Goal: Task Accomplishment & Management: Manage account settings

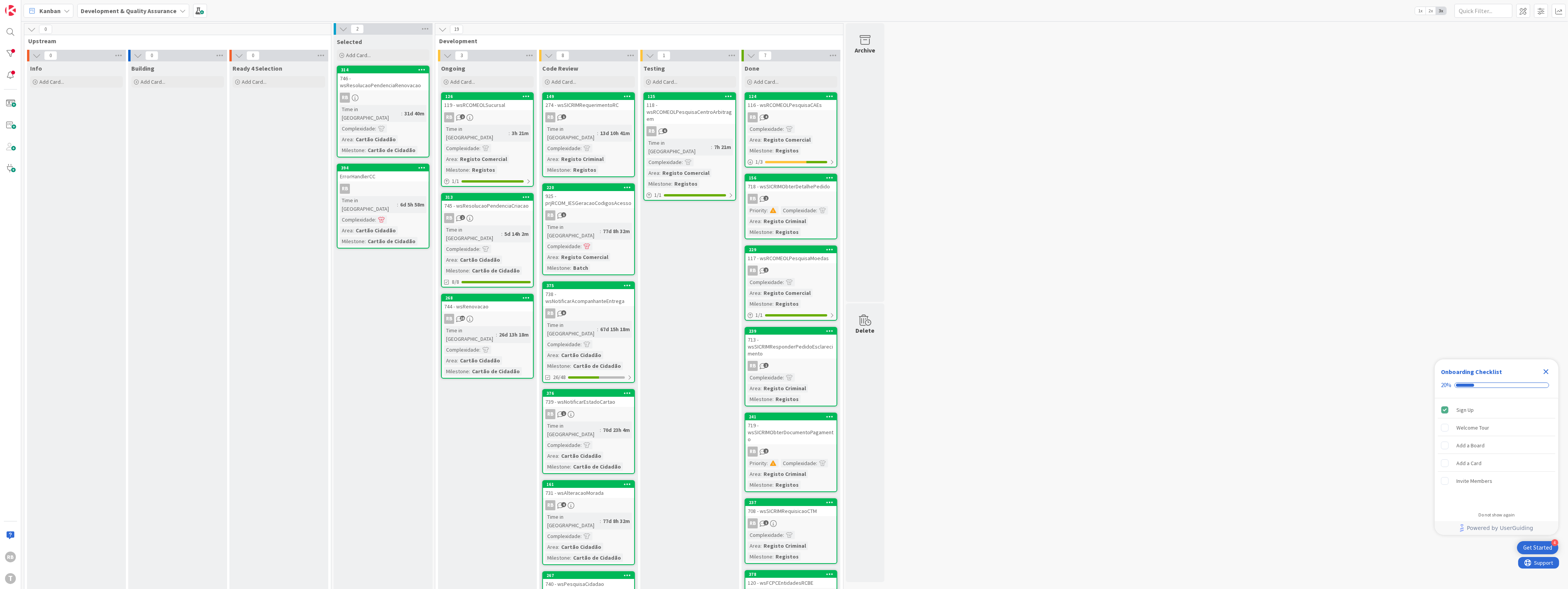
click at [495, 226] on div "Time in Column : 5d 14h 2m Complexidade : Area : Cartão Cidadão Milestone : Car…" at bounding box center [488, 250] width 86 height 49
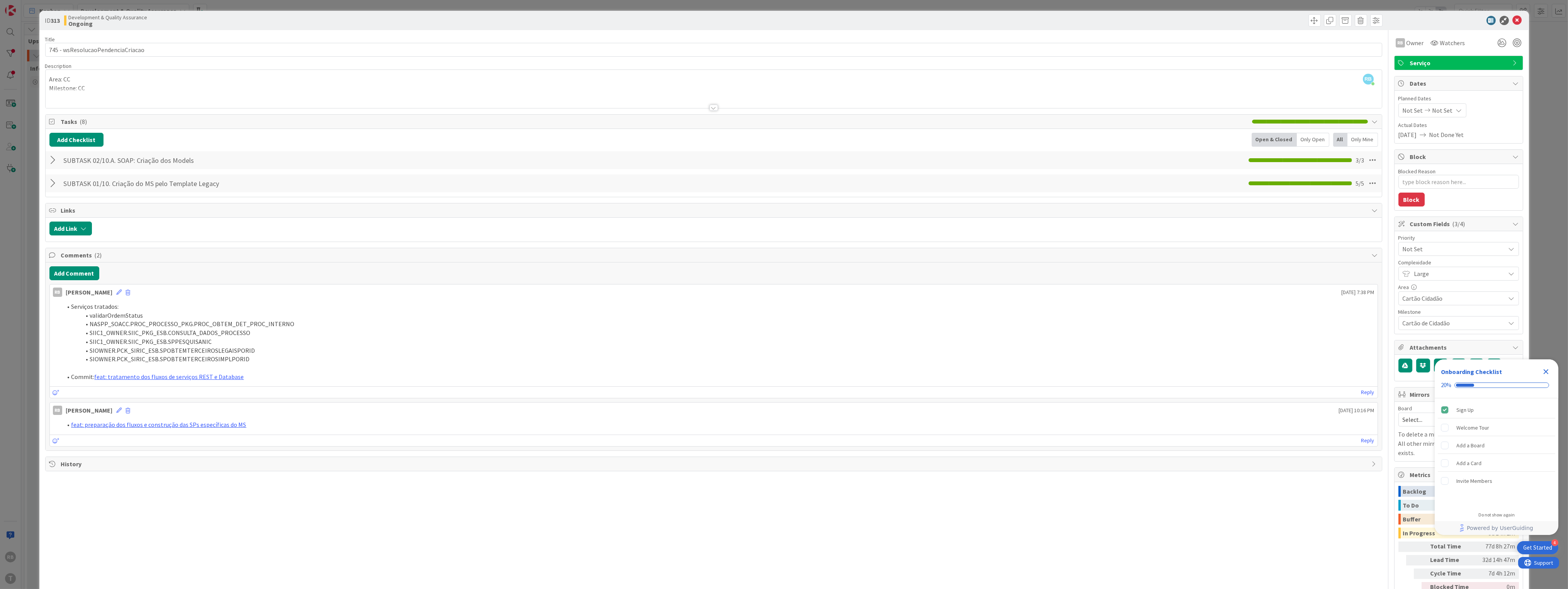
click at [1252, 312] on li "validarOrdemStatus" at bounding box center [718, 315] width 1312 height 9
click at [31, 180] on div "ID 313 Development & Quality Assurance Ongoing Title 33 / 128 745 - wsResolucao…" at bounding box center [784, 294] width 1568 height 589
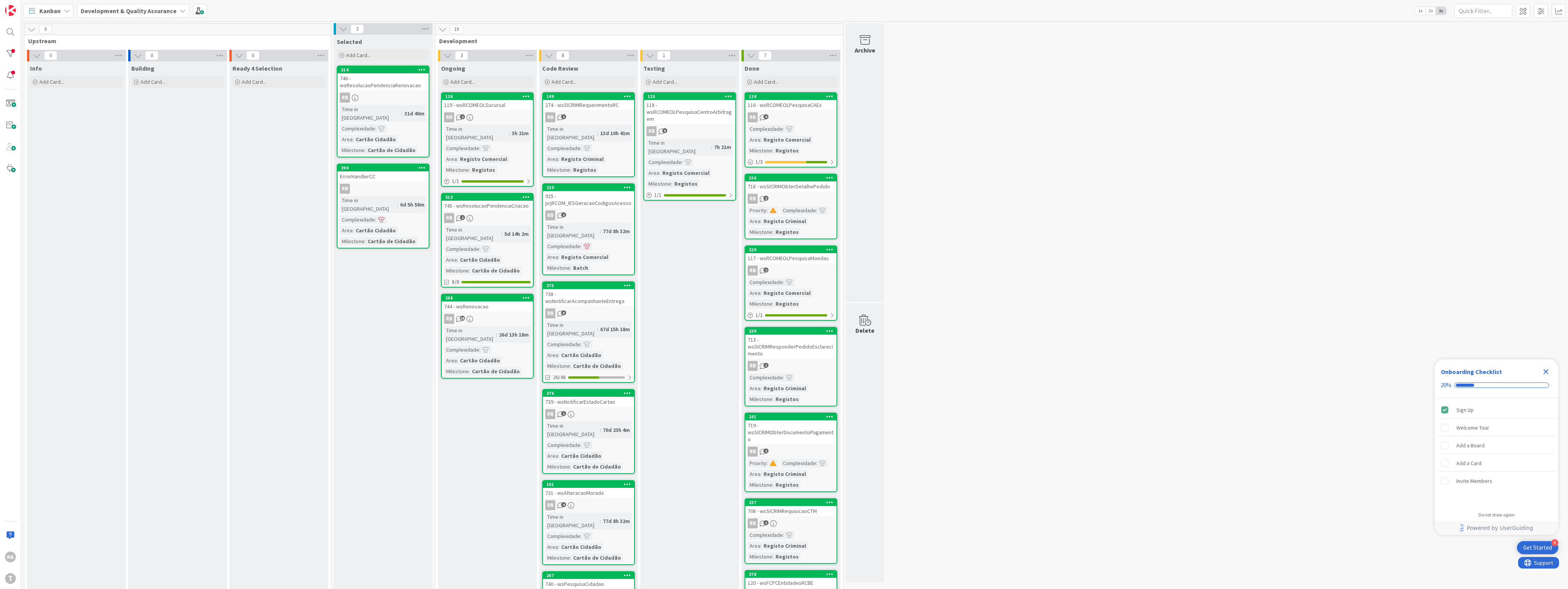
click at [483, 214] on div "RB 2" at bounding box center [488, 218] width 91 height 10
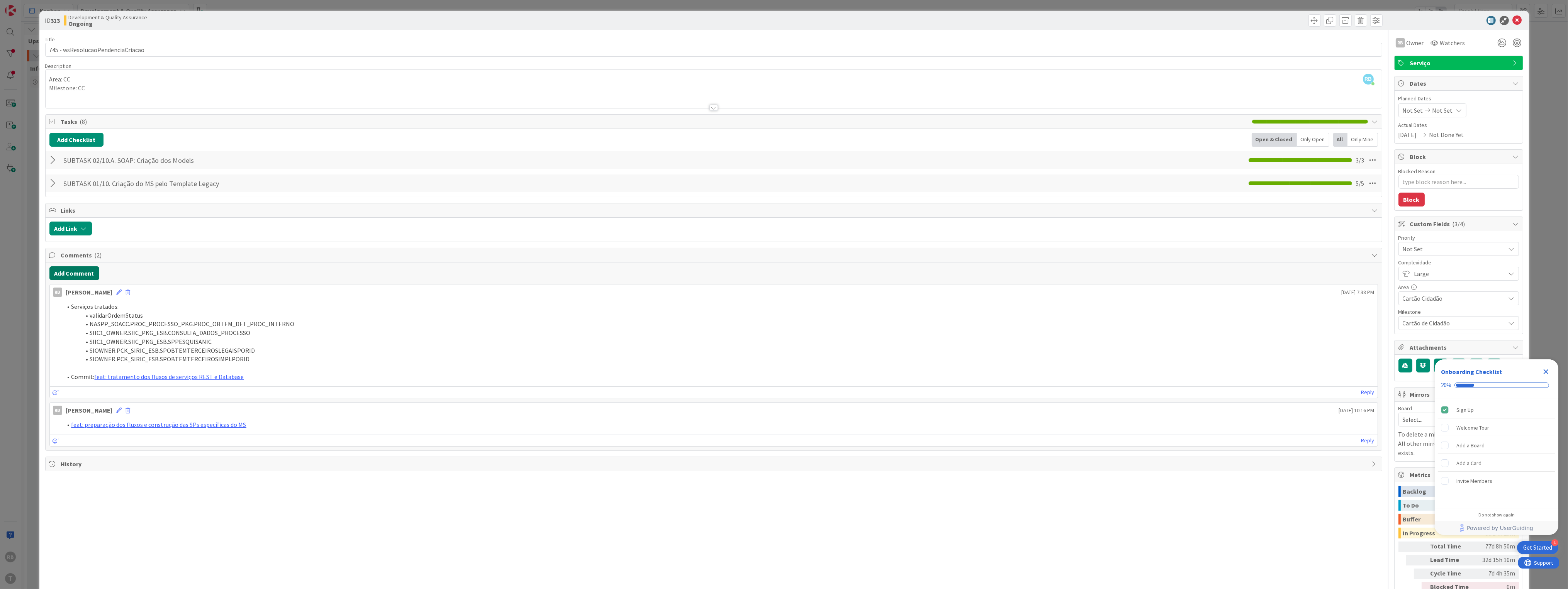
click at [74, 274] on button "Add Comment" at bounding box center [74, 273] width 50 height 14
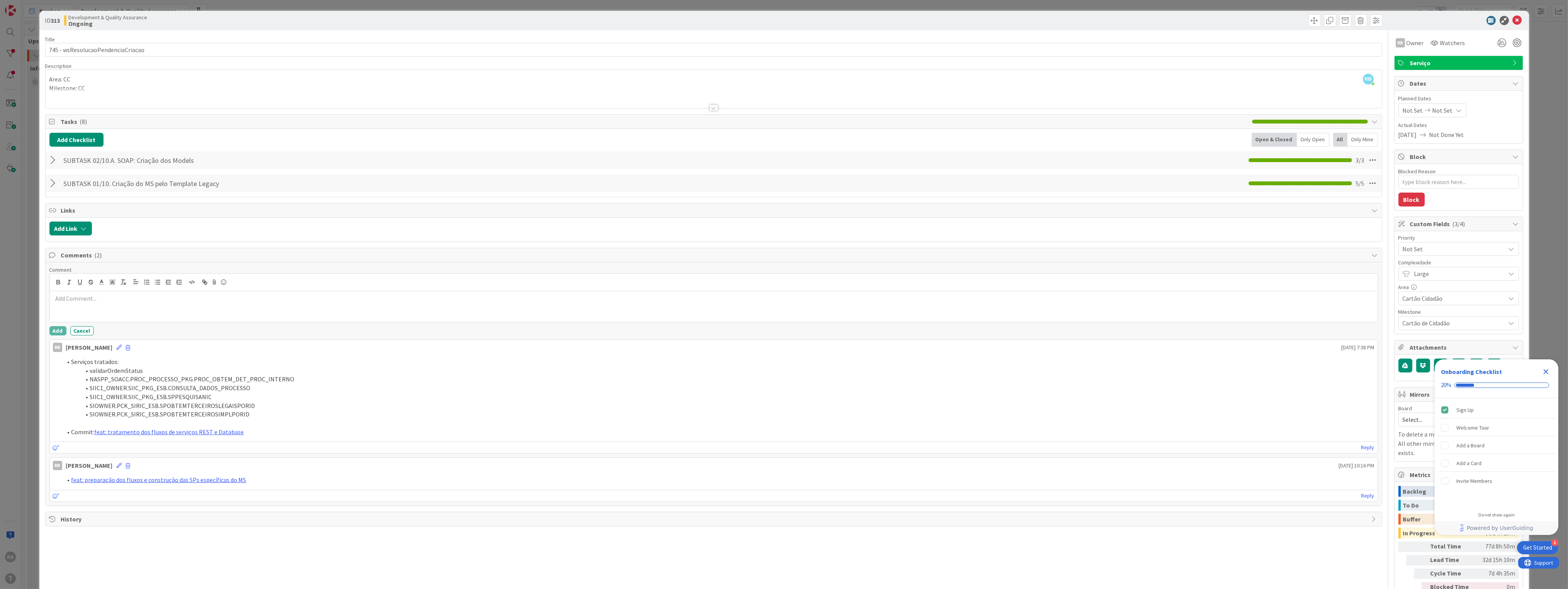
click at [99, 309] on div at bounding box center [713, 306] width 1328 height 31
click at [56, 333] on button "Add" at bounding box center [58, 330] width 17 height 9
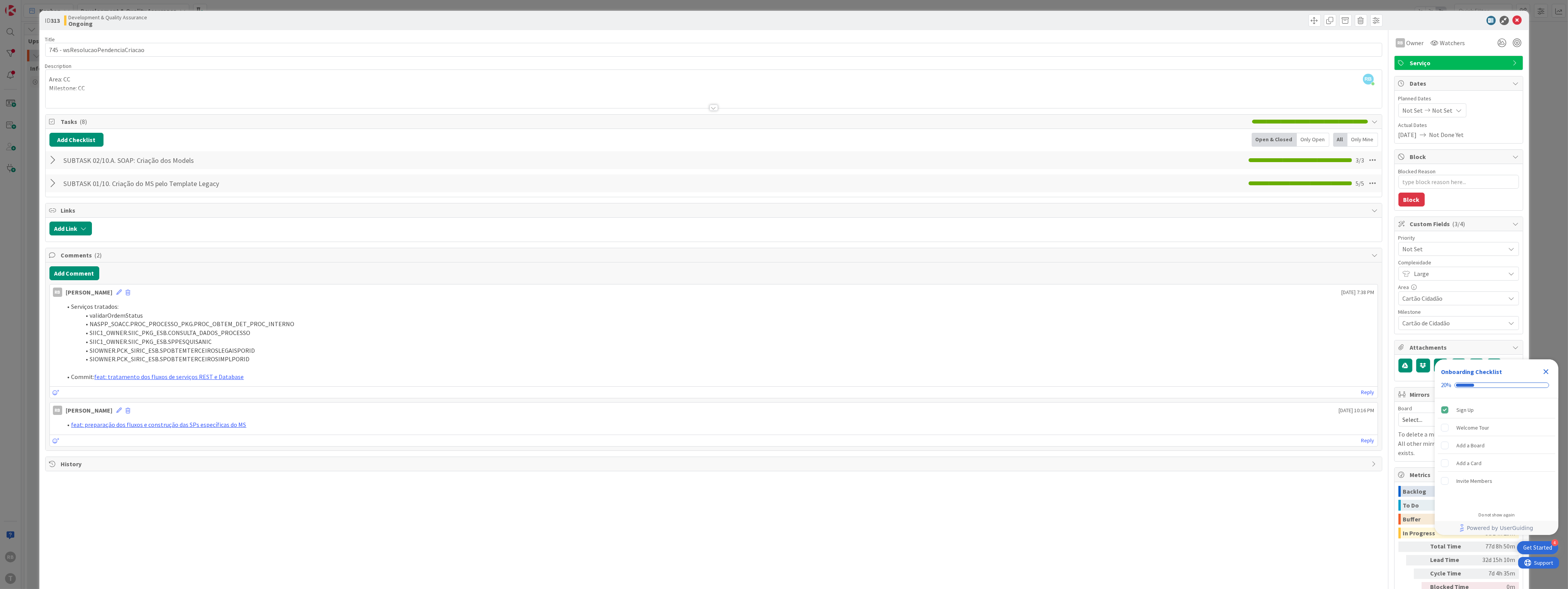
type textarea "x"
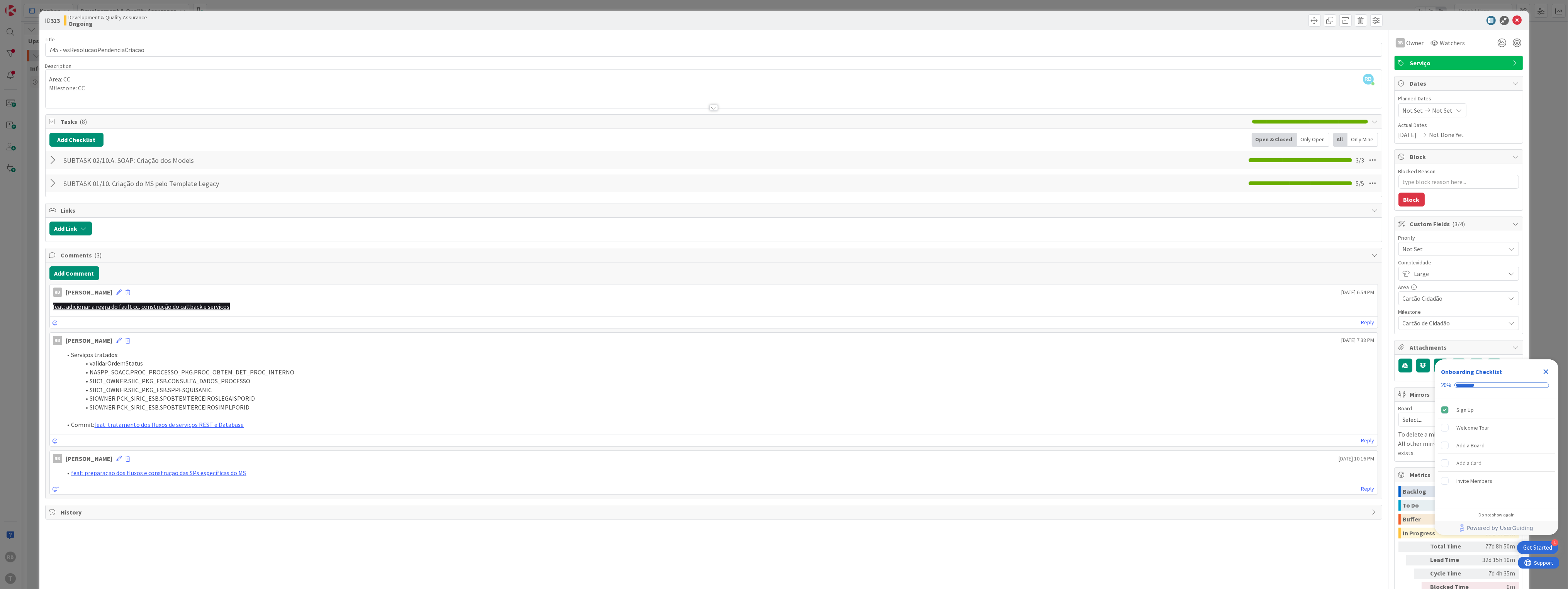
click at [114, 291] on div "RB [PERSON_NAME] [DATE] 6:54 PM" at bounding box center [713, 291] width 1328 height 12
click at [117, 292] on icon at bounding box center [119, 292] width 5 height 5
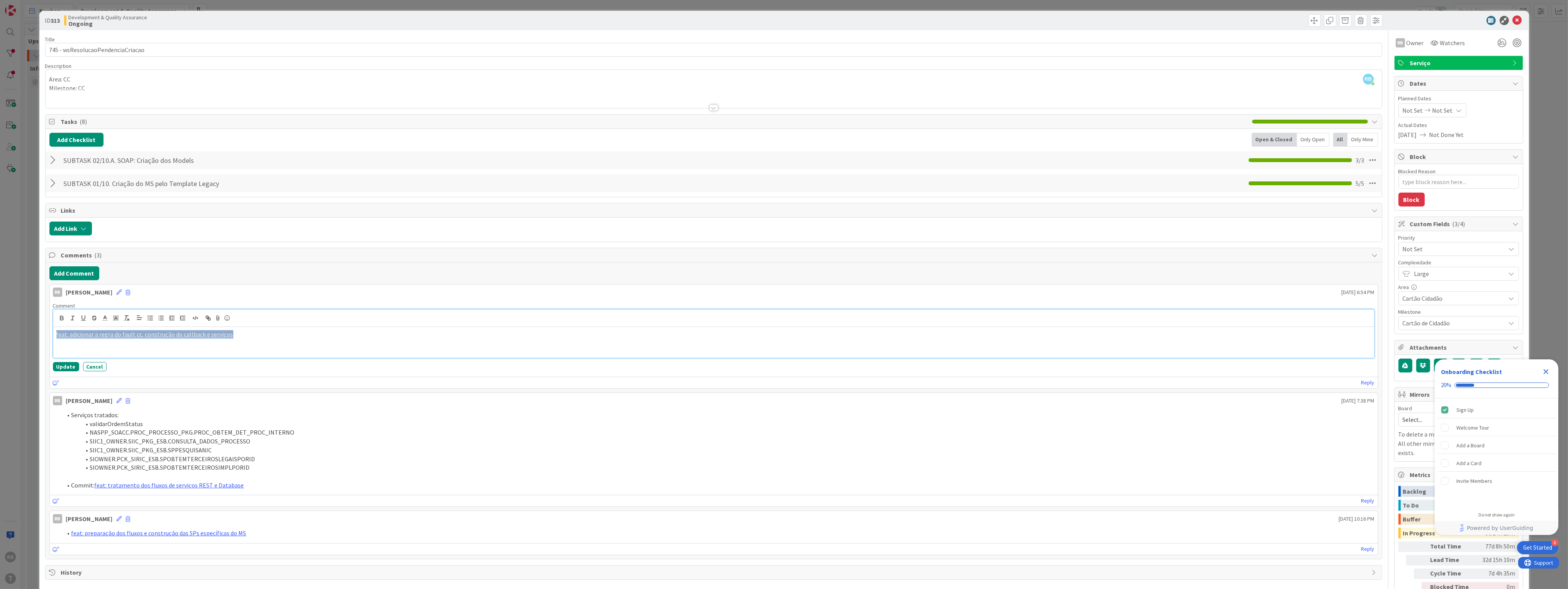
drag, startPoint x: 234, startPoint y: 336, endPoint x: 10, endPoint y: 333, distance: 224.0
click at [10, 333] on div "ID 313 Development & Quality Assurance Ongoing Title 33 / 128 745 - wsResolucao…" at bounding box center [784, 294] width 1568 height 589
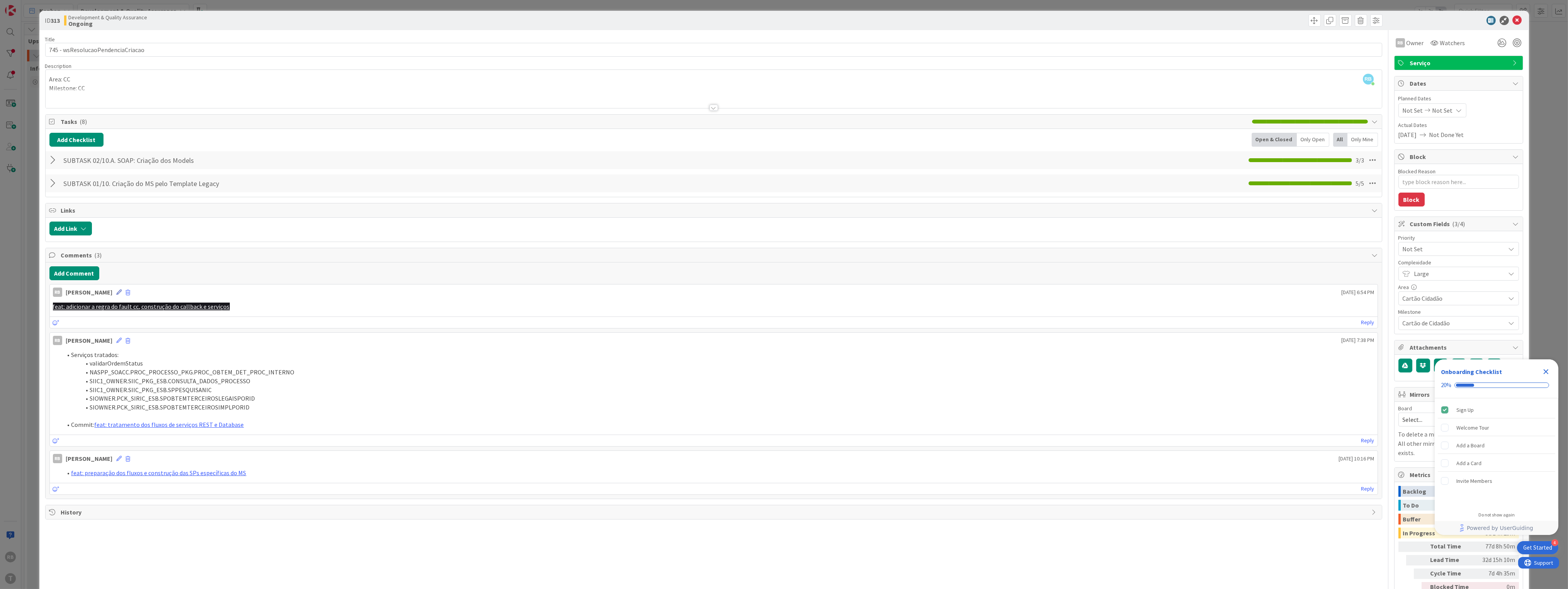
click at [117, 293] on icon at bounding box center [119, 292] width 5 height 5
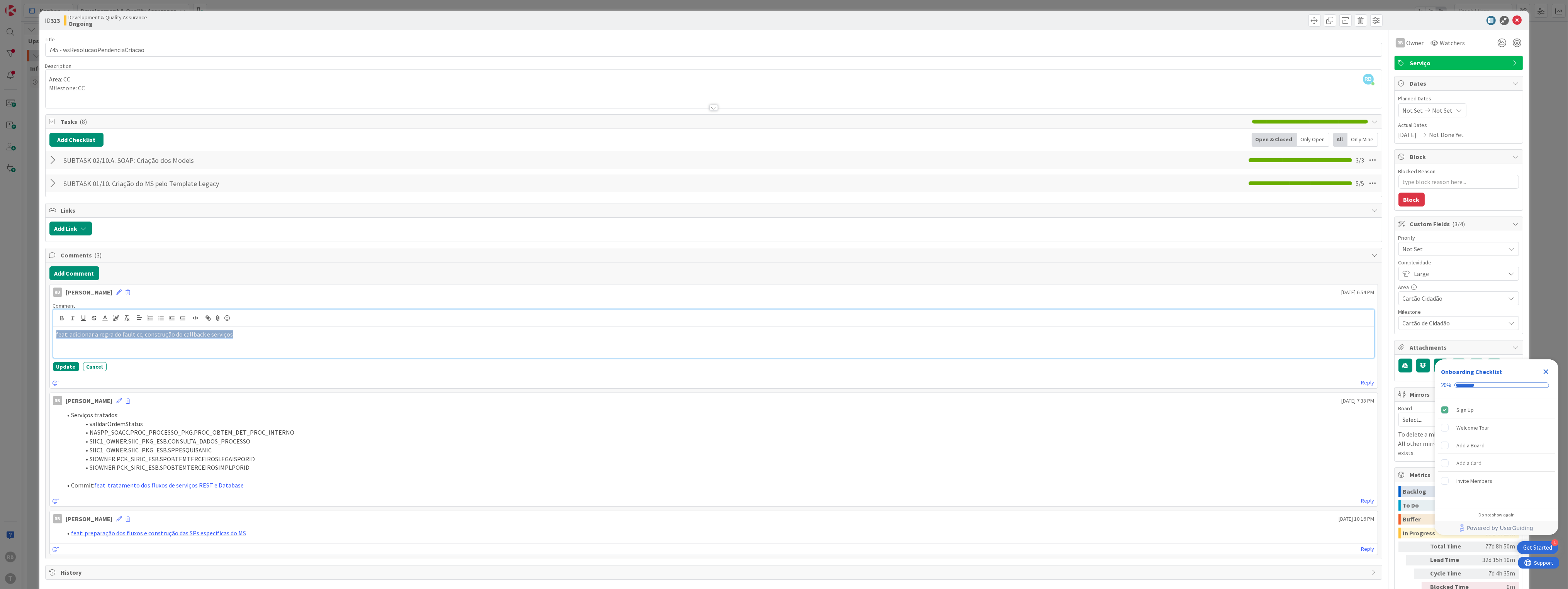
drag, startPoint x: 242, startPoint y: 338, endPoint x: 51, endPoint y: 334, distance: 191.0
click at [51, 334] on div "Comment feat: adicionar a regra do fault cc, construção do callback e serviços …" at bounding box center [713, 337] width 1328 height 75
click at [114, 321] on icon at bounding box center [116, 318] width 7 height 7
click at [120, 334] on span at bounding box center [117, 336] width 6 height 6
click at [279, 346] on div "feat: adicionar a regra do fault cc, construção do callback e serviços" at bounding box center [714, 342] width 1321 height 31
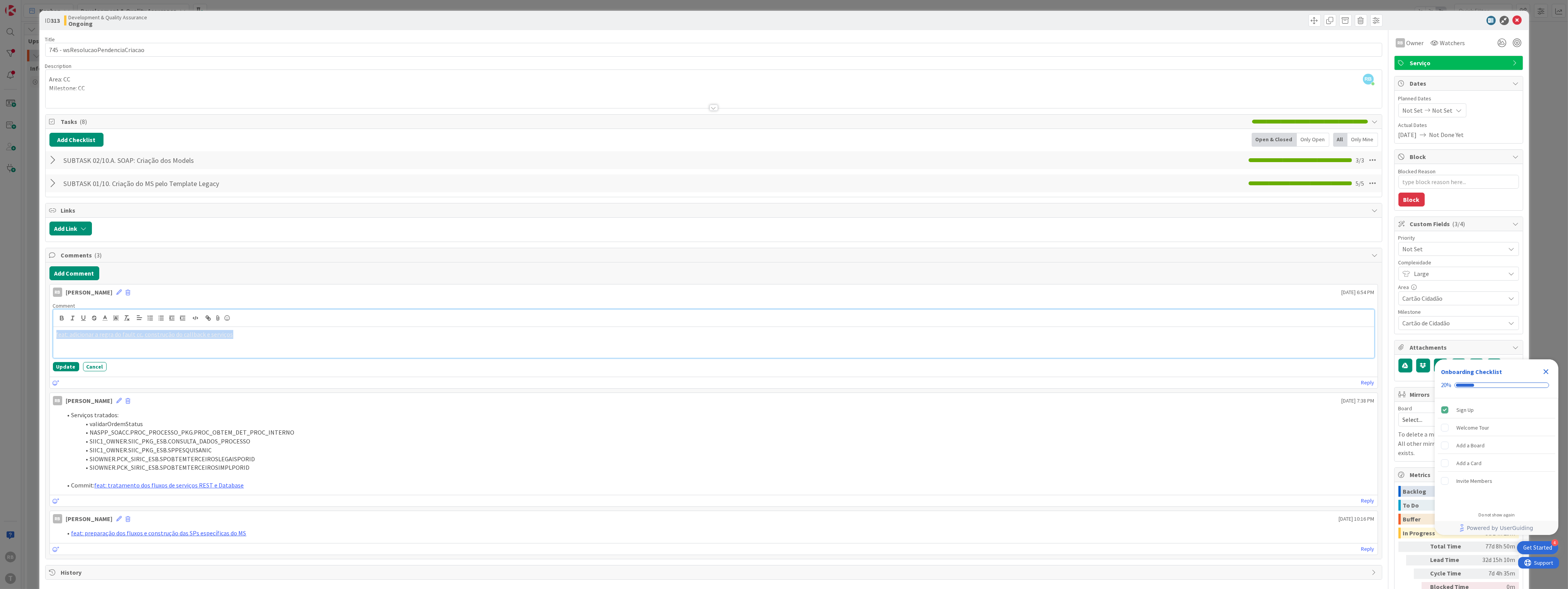
drag, startPoint x: 273, startPoint y: 342, endPoint x: 267, endPoint y: 341, distance: 6.1
click at [272, 342] on div "feat: adicionar a regra do fault cc, construção do callback e serviços" at bounding box center [714, 342] width 1321 height 31
click at [257, 338] on p "feat: adicionar a regra do fault cc, construção do callback e serviços" at bounding box center [714, 334] width 1315 height 9
click at [105, 318] on line at bounding box center [105, 318] width 2 height 0
click at [135, 328] on span at bounding box center [137, 328] width 6 height 6
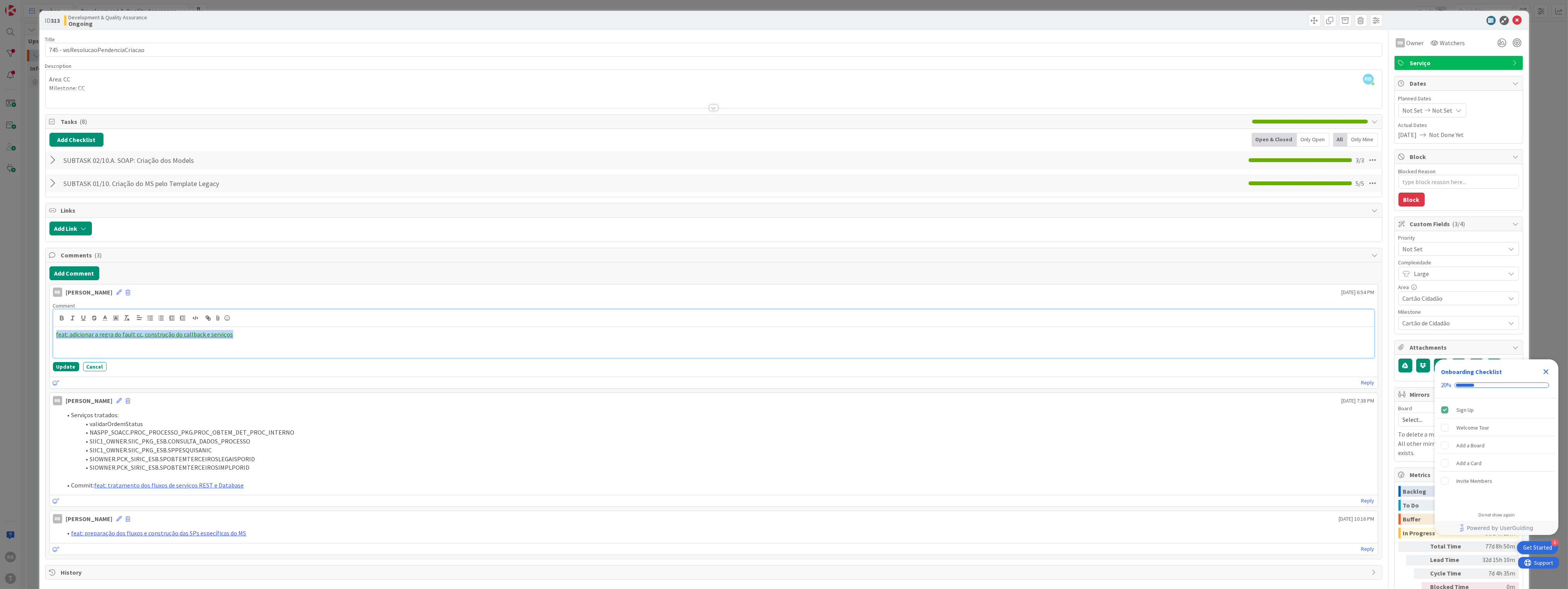
click at [239, 339] on p "feat: adicionar a regra do fault cc, construção do callback e serviços" at bounding box center [714, 334] width 1315 height 9
click at [104, 321] on line at bounding box center [105, 321] width 5 height 0
click at [142, 329] on span at bounding box center [144, 328] width 6 height 6
click at [232, 333] on li "Serviços tratados:" at bounding box center [718, 334] width 1306 height 9
click at [113, 342] on li at bounding box center [718, 343] width 1306 height 9
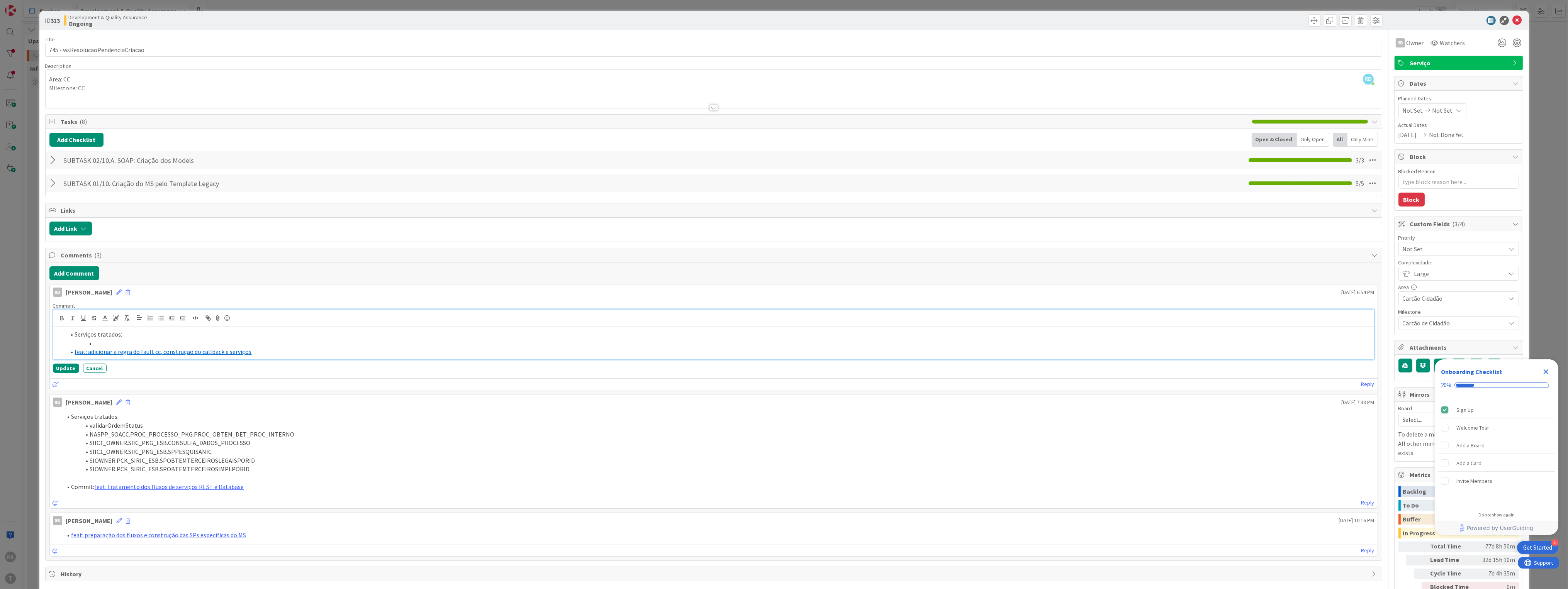
click at [107, 343] on li at bounding box center [718, 343] width 1306 height 9
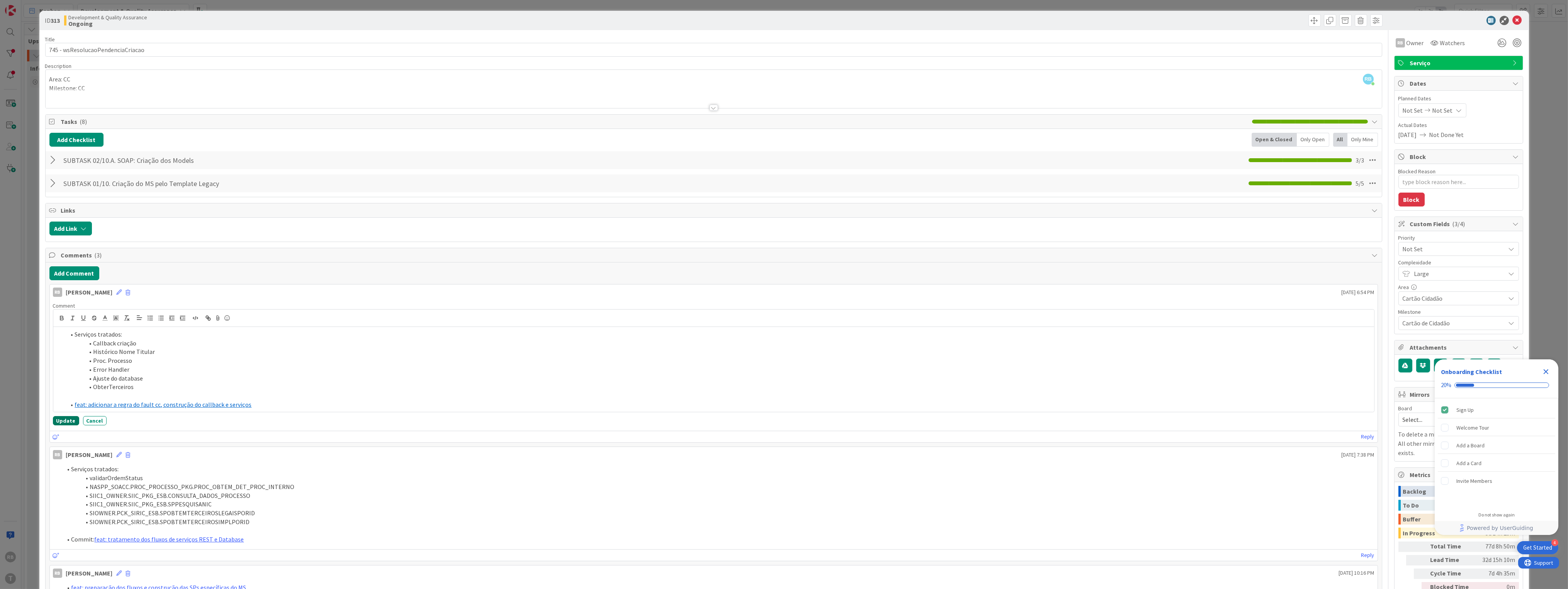
click at [64, 424] on button "Update" at bounding box center [66, 420] width 26 height 9
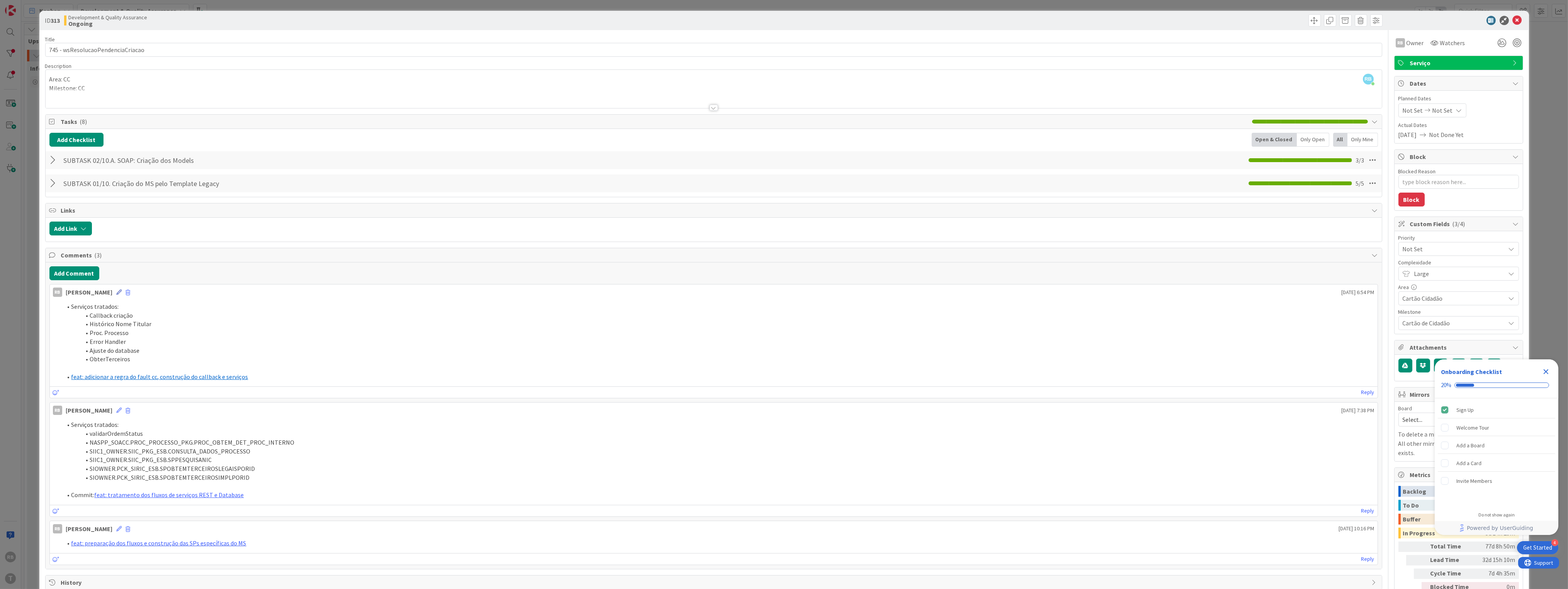
click at [117, 292] on icon at bounding box center [119, 292] width 5 height 5
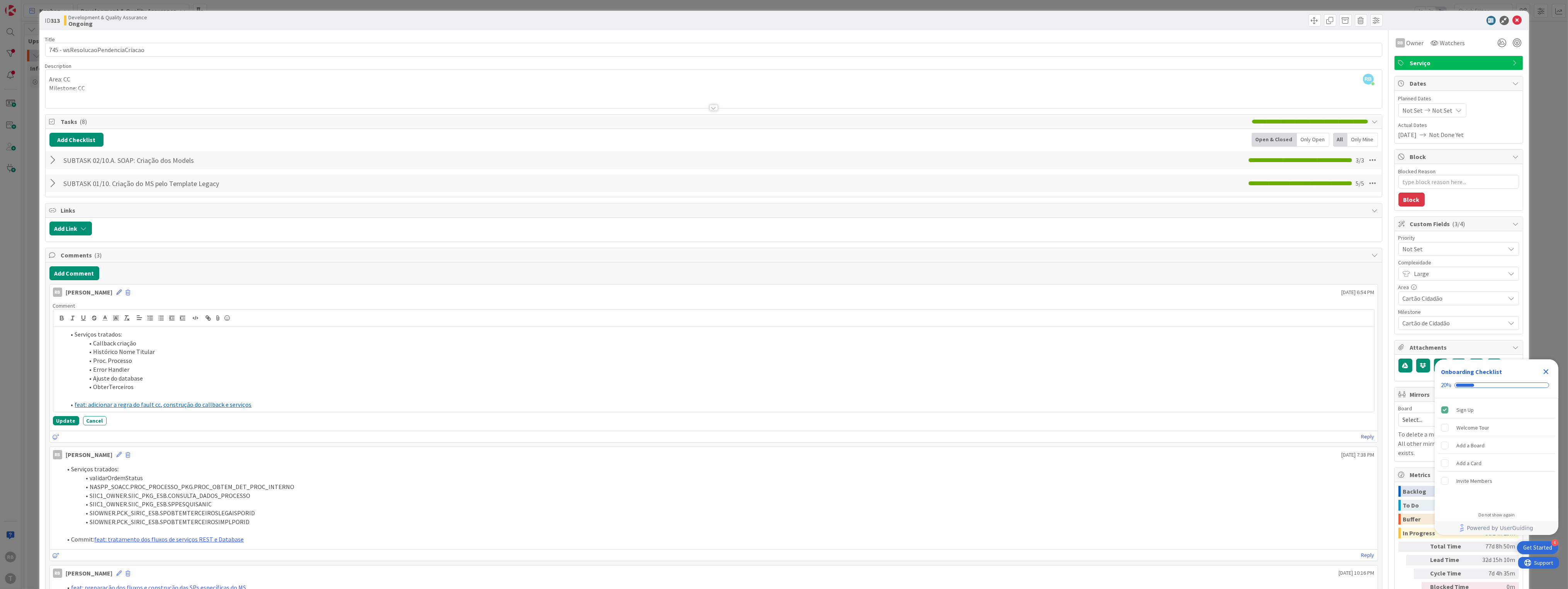
click at [117, 293] on icon at bounding box center [119, 292] width 5 height 5
click at [62, 420] on button "Update" at bounding box center [66, 420] width 26 height 9
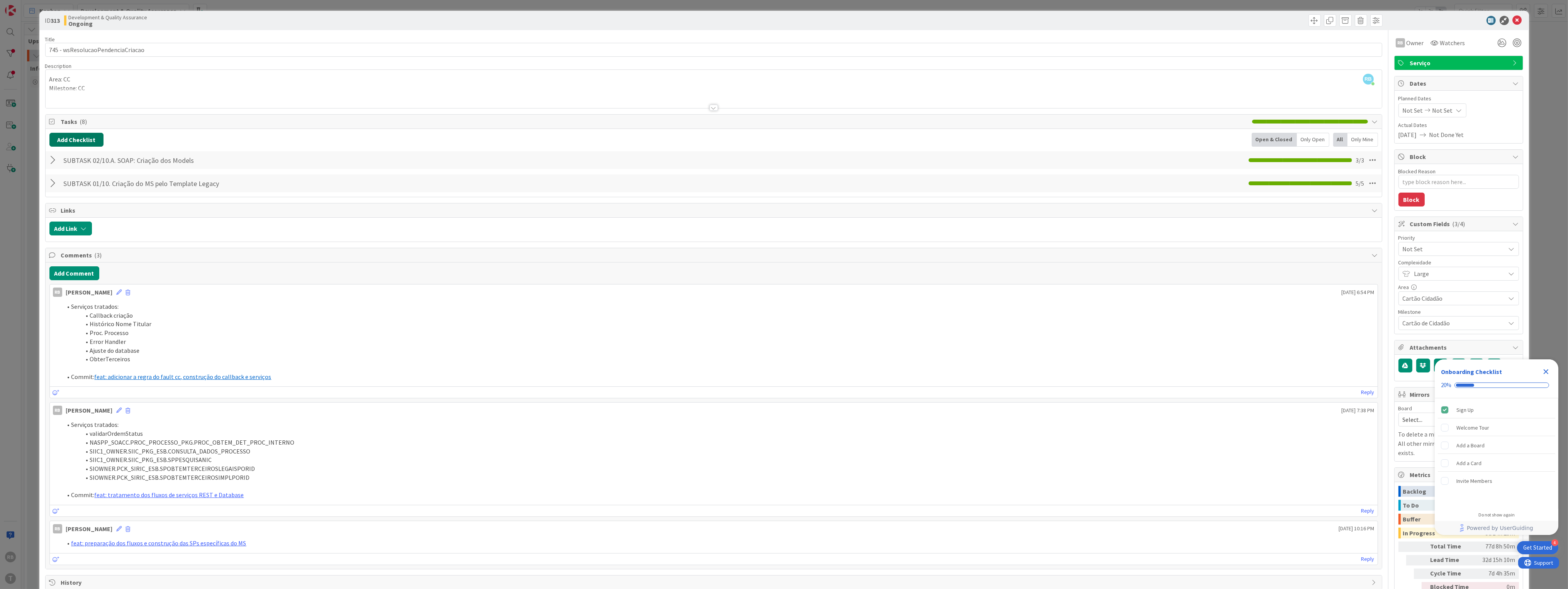
click at [88, 141] on button "Add Checklist" at bounding box center [76, 139] width 54 height 14
click at [65, 209] on link "Load template" at bounding box center [73, 209] width 40 height 8
click at [113, 210] on div "SUBTASK 03/10.A. External SOAP: Remover código" at bounding box center [113, 198] width 127 height 23
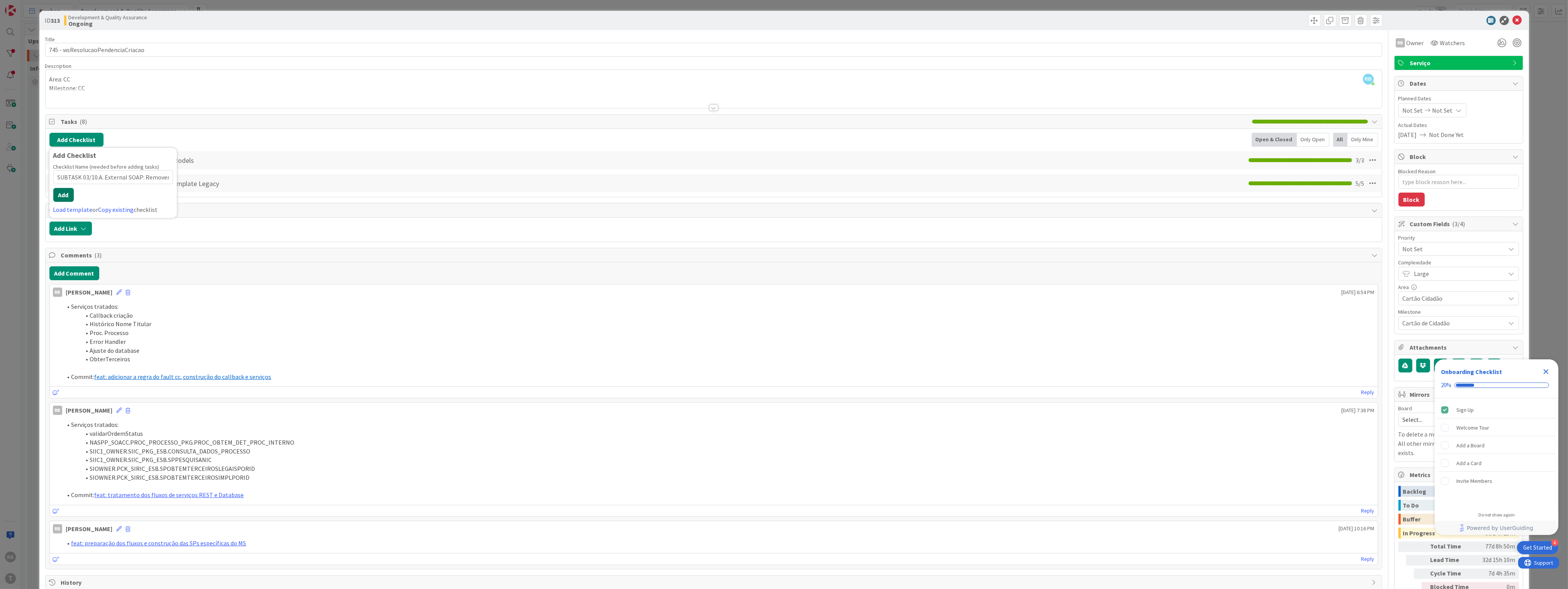
click at [66, 195] on button "Add" at bounding box center [64, 195] width 21 height 14
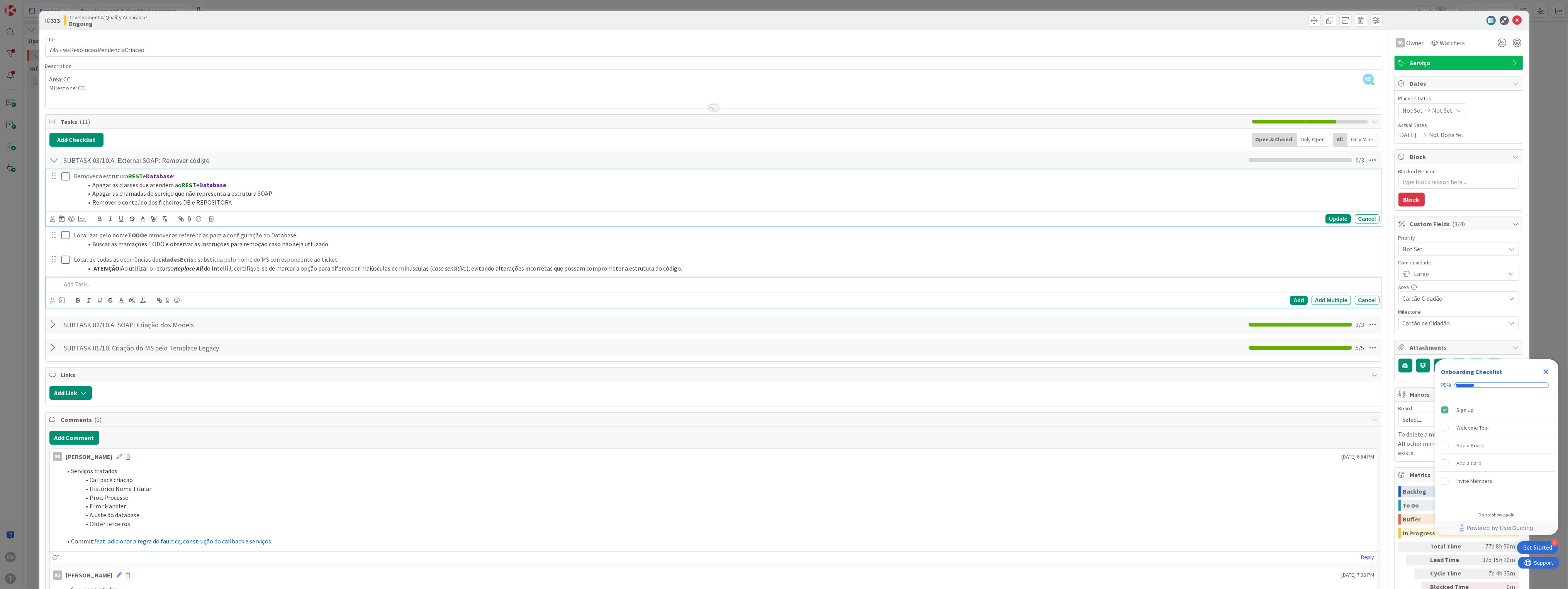
click at [65, 176] on icon at bounding box center [67, 176] width 12 height 9
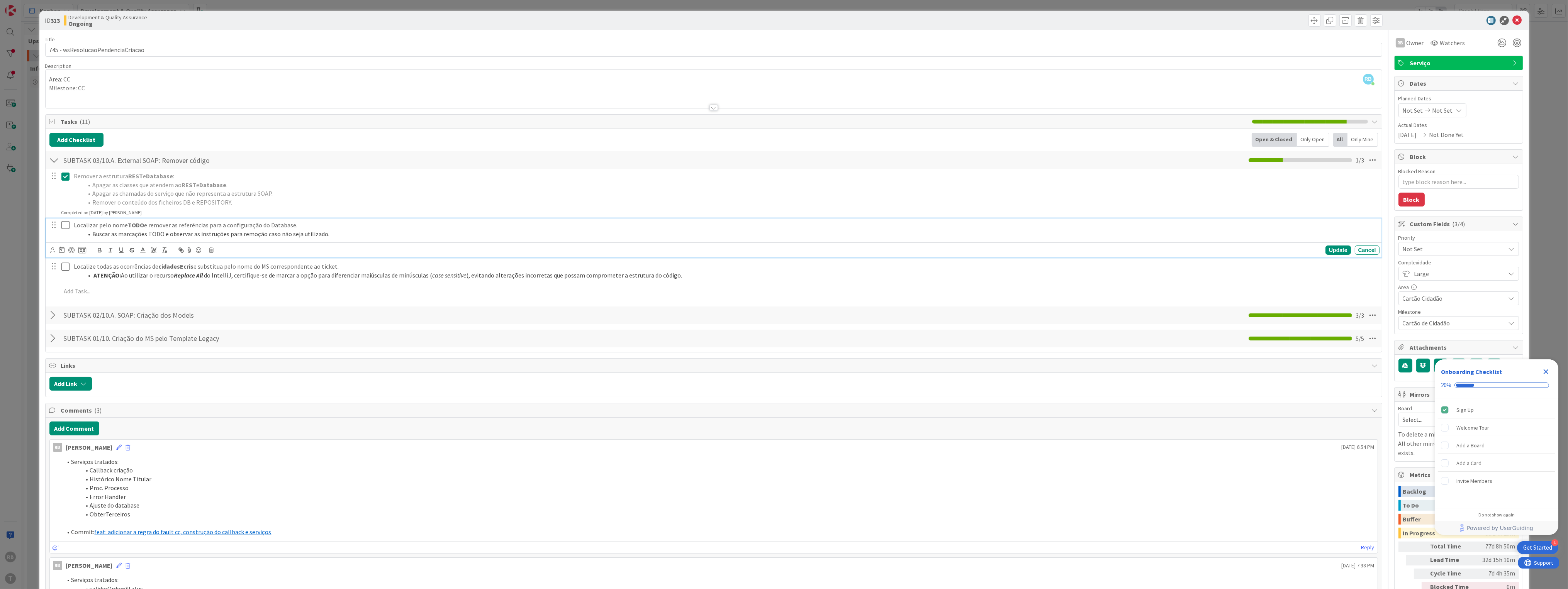
click at [66, 222] on icon at bounding box center [67, 225] width 12 height 9
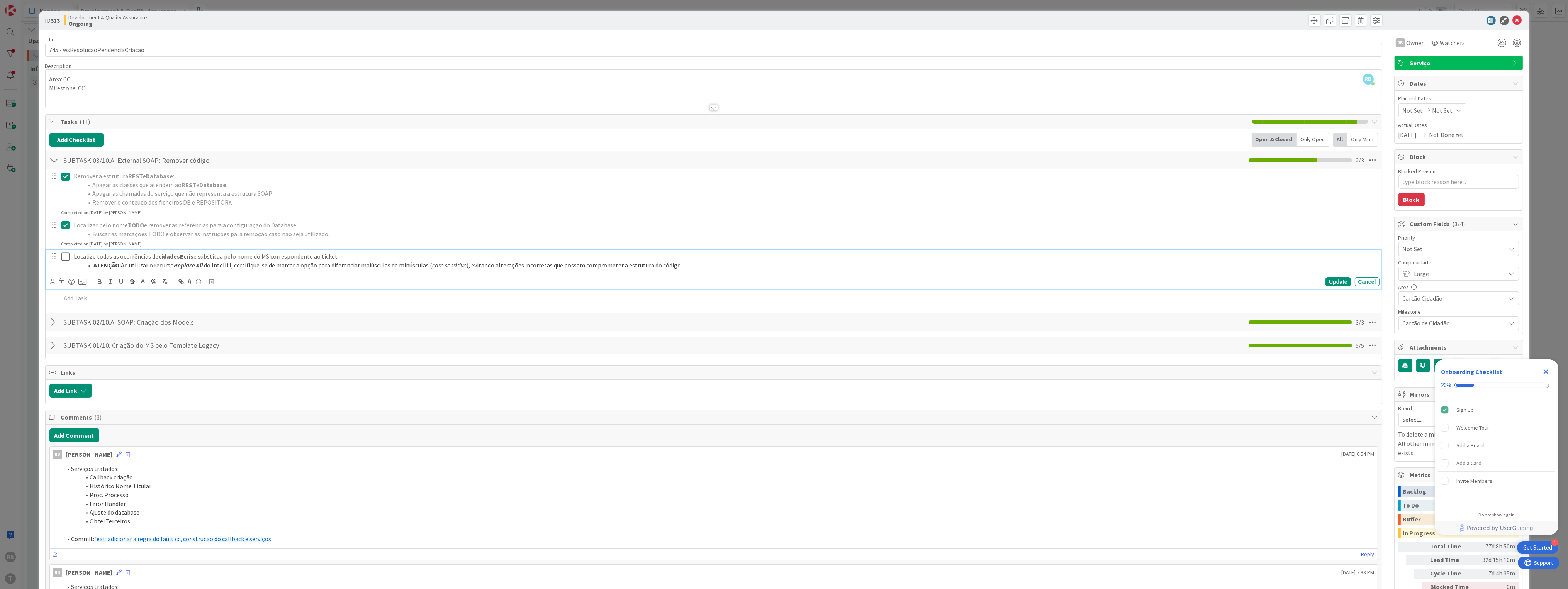
click at [67, 254] on icon at bounding box center [67, 256] width 12 height 9
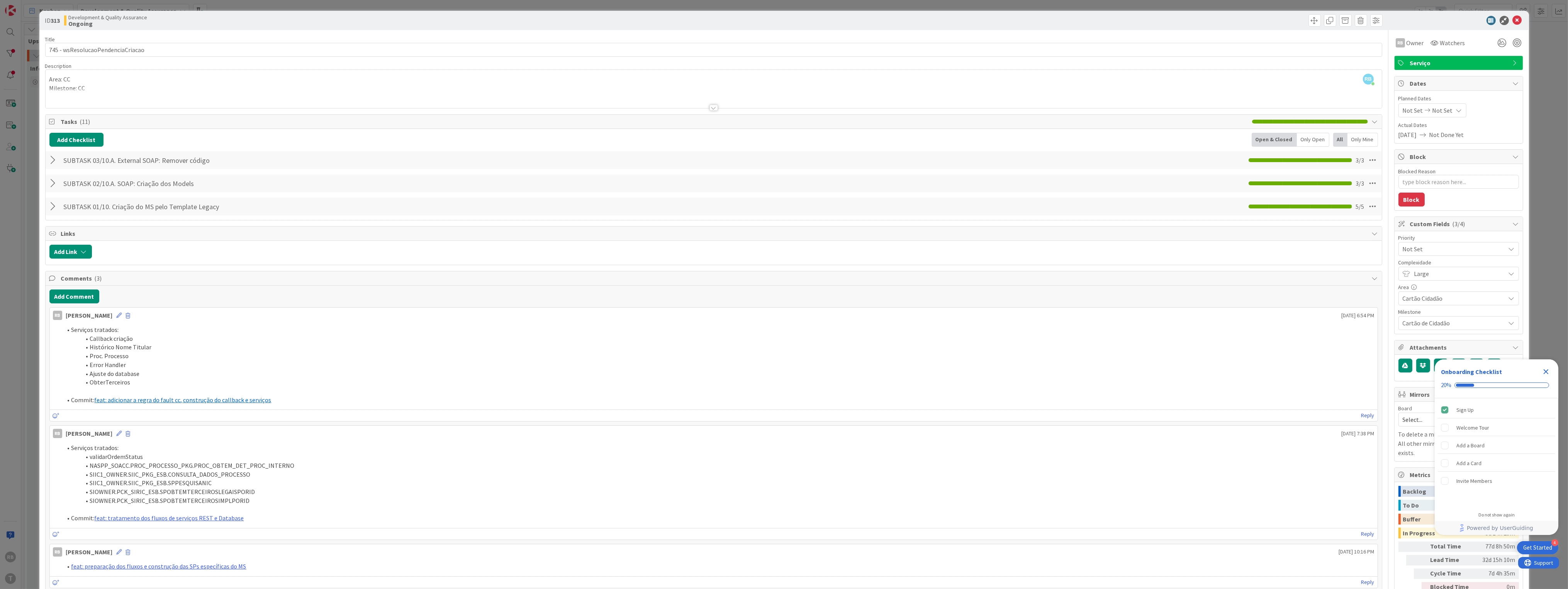
click at [18, 270] on div "ID 313 Development & Quality Assurance Ongoing Title 33 / 128 745 - wsResolucao…" at bounding box center [784, 294] width 1568 height 589
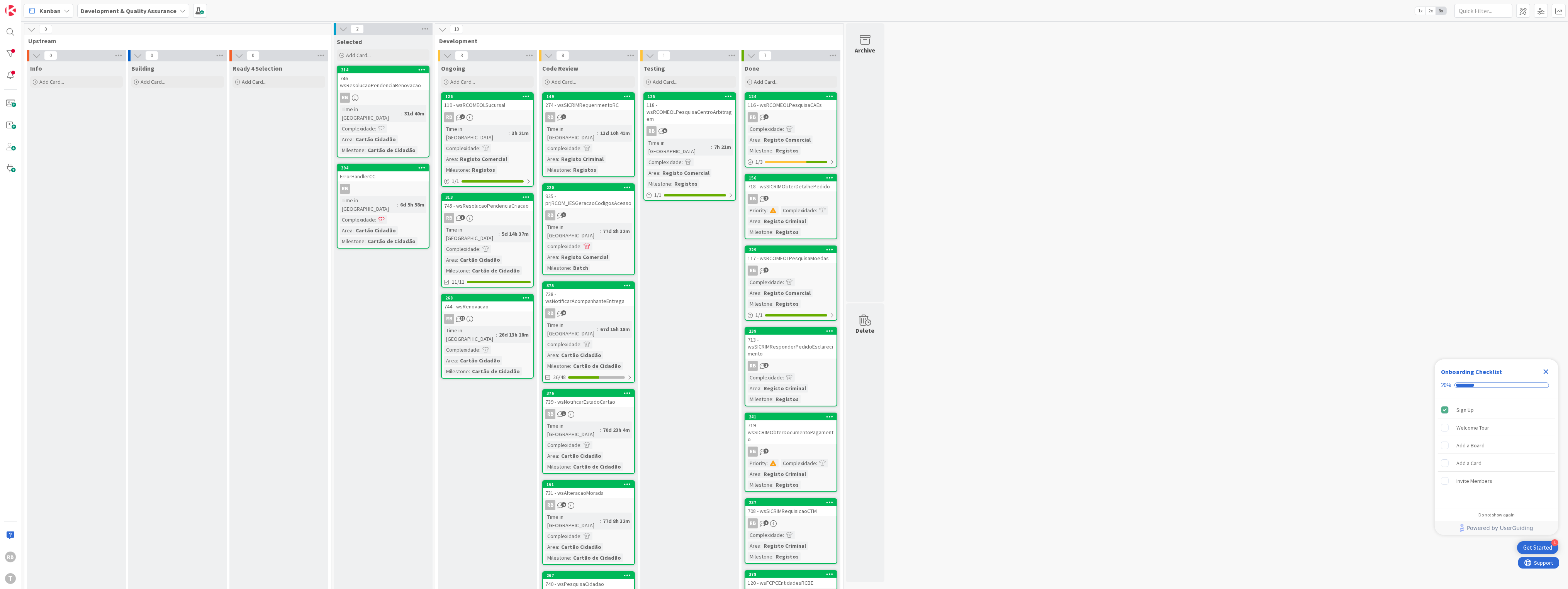
click at [30, 273] on div "Info Add Card..." at bounding box center [76, 467] width 99 height 812
click at [484, 119] on div "RB 2" at bounding box center [488, 117] width 91 height 10
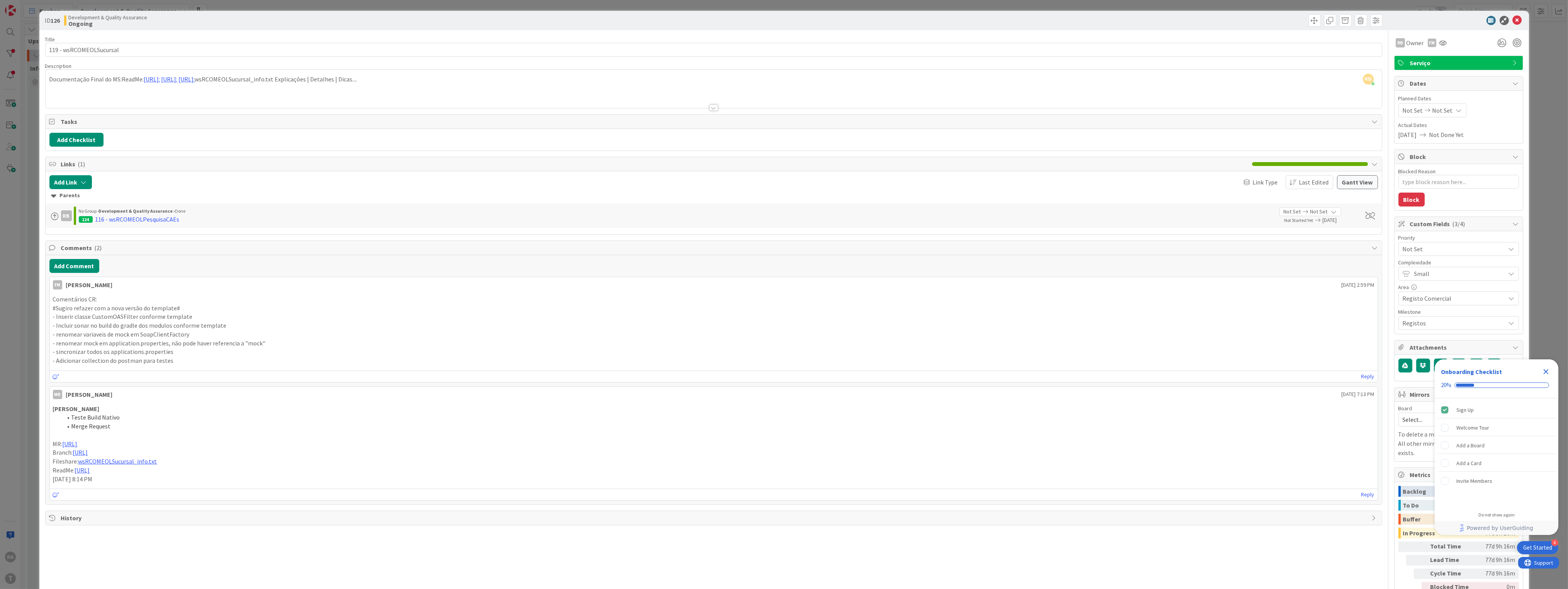
click at [32, 230] on div "ID 126 Development & Quality Assurance Ongoing Title 23 / 128 119 - wsRCOMEOLSu…" at bounding box center [784, 294] width 1568 height 589
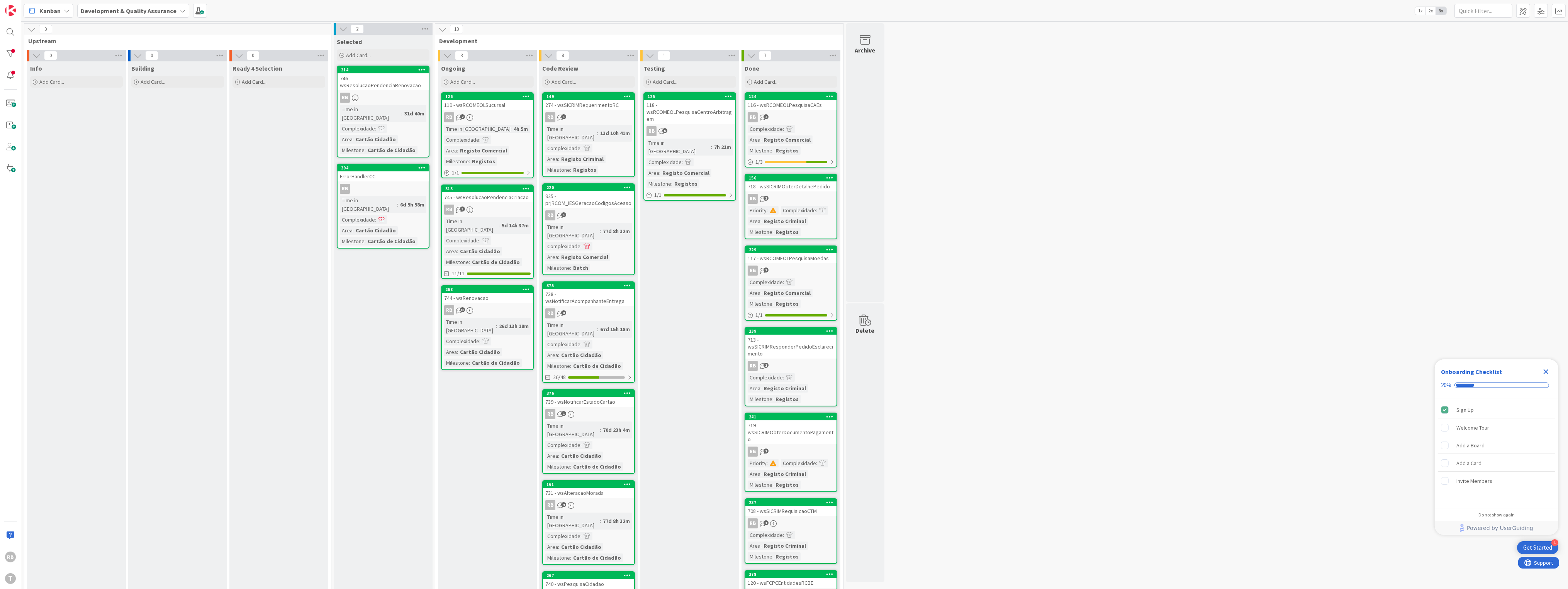
click at [497, 118] on div "RB 2" at bounding box center [488, 117] width 91 height 10
click at [492, 106] on div "119 - wsRCOMEOLSucursal" at bounding box center [488, 105] width 91 height 10
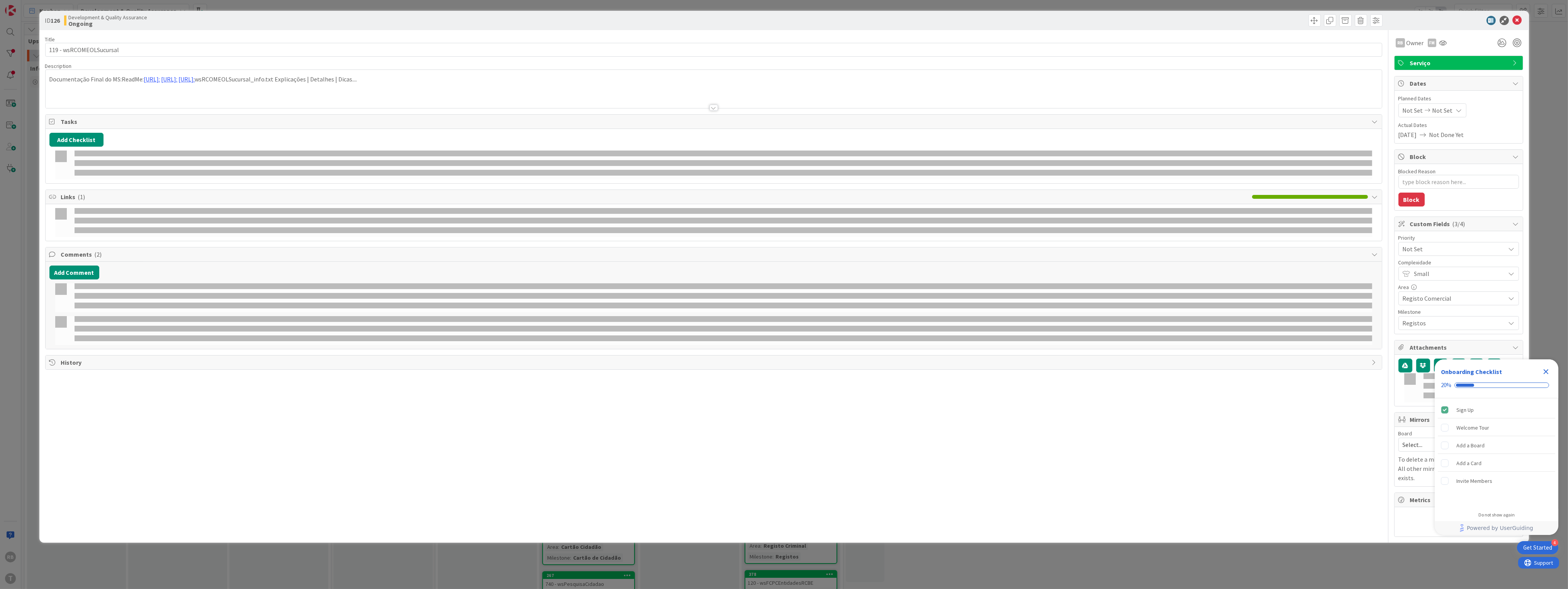
type textarea "x"
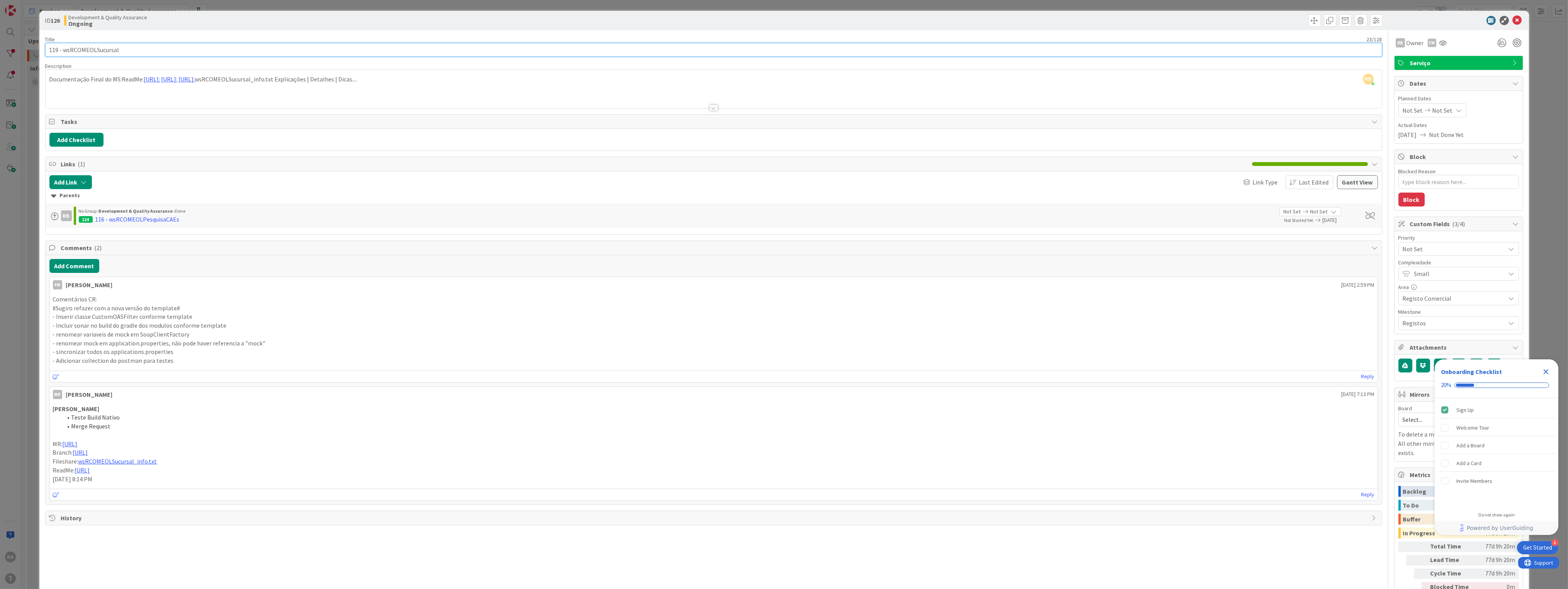
drag, startPoint x: 126, startPoint y: 49, endPoint x: 65, endPoint y: 51, distance: 61.0
click at [65, 52] on input "119 - wsRCOMEOLSucursal" at bounding box center [713, 49] width 1337 height 14
